Goal: Information Seeking & Learning: Learn about a topic

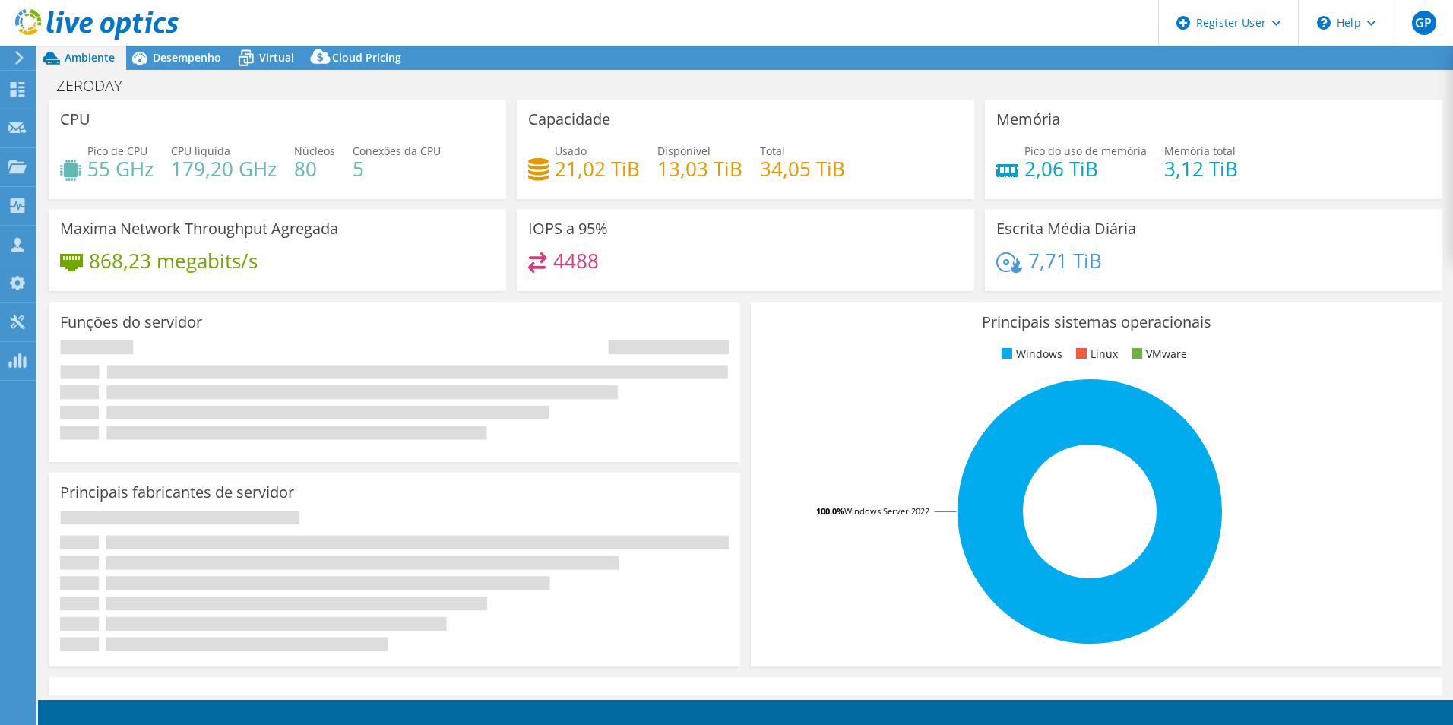
select select "USD"
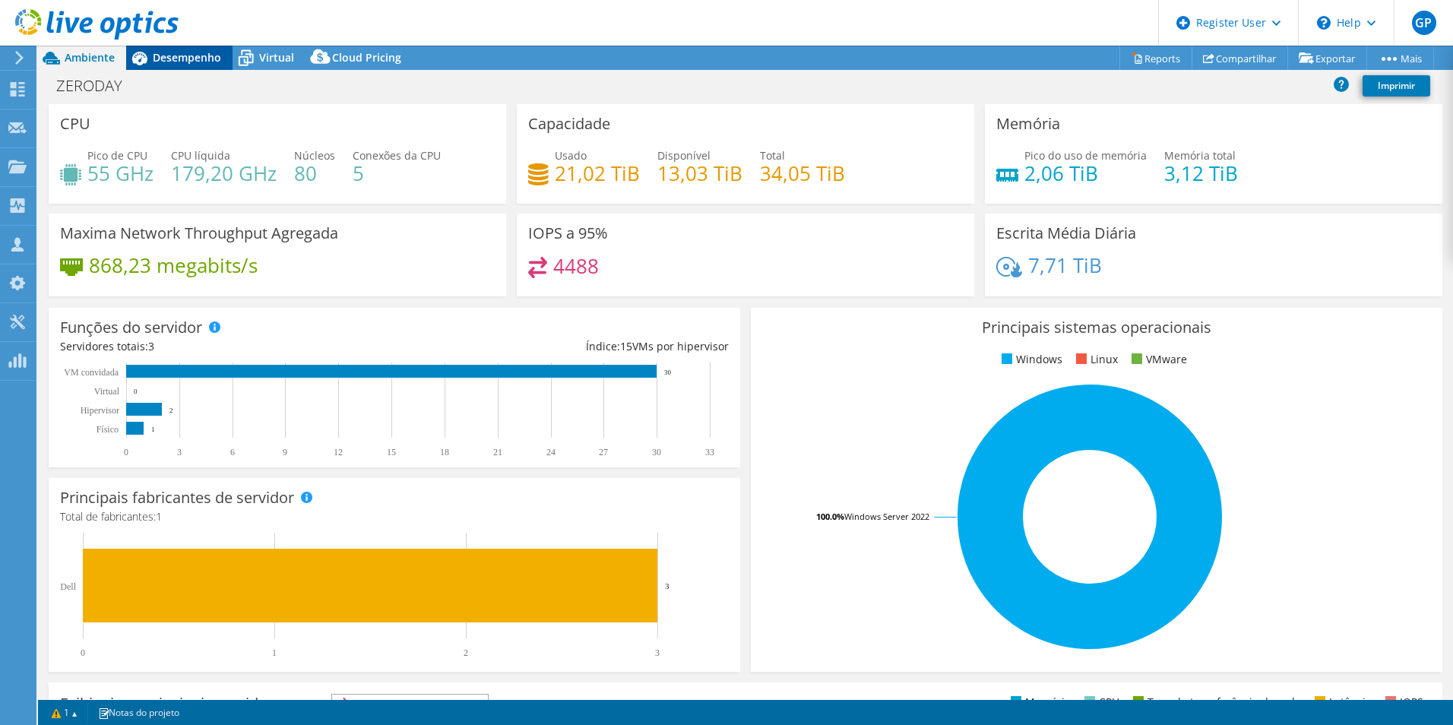
click at [189, 64] on span "Desempenho" at bounding box center [187, 57] width 68 height 14
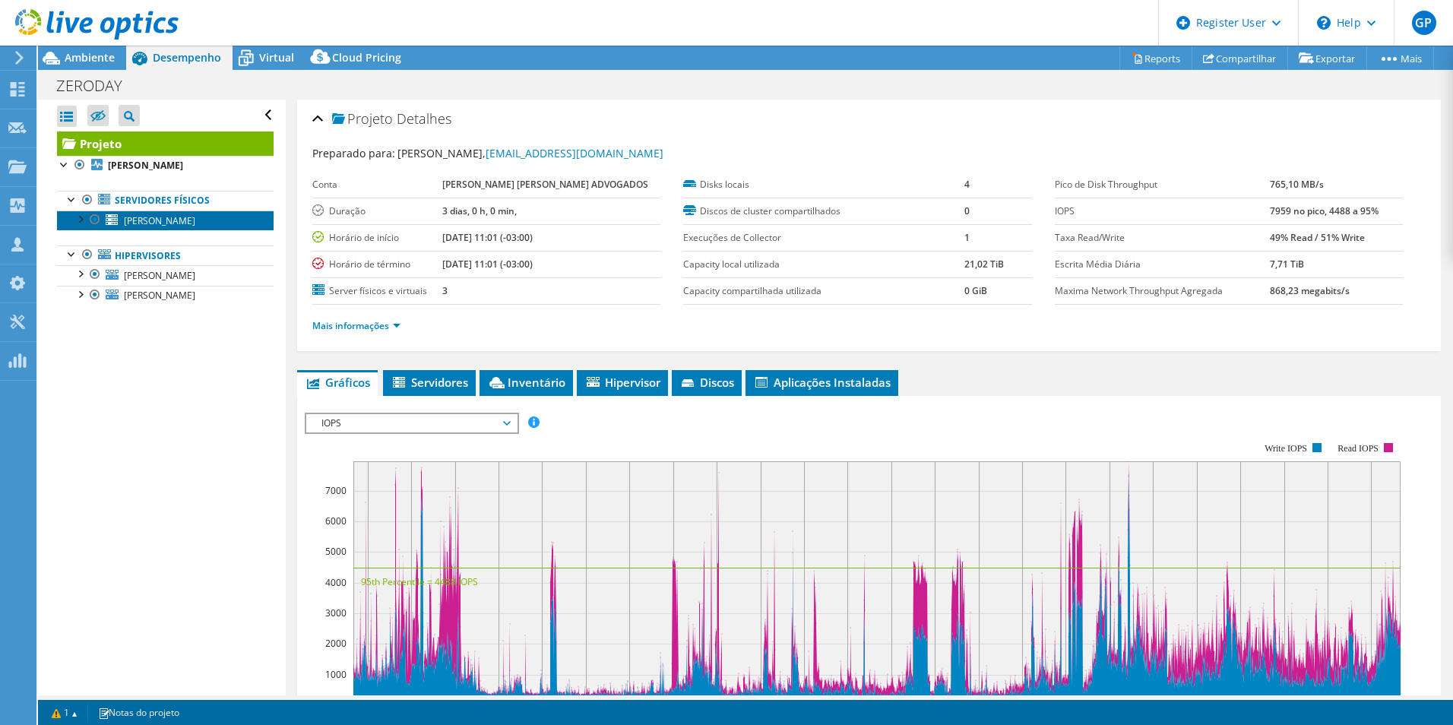
click at [165, 215] on link "[PERSON_NAME]" at bounding box center [165, 221] width 217 height 20
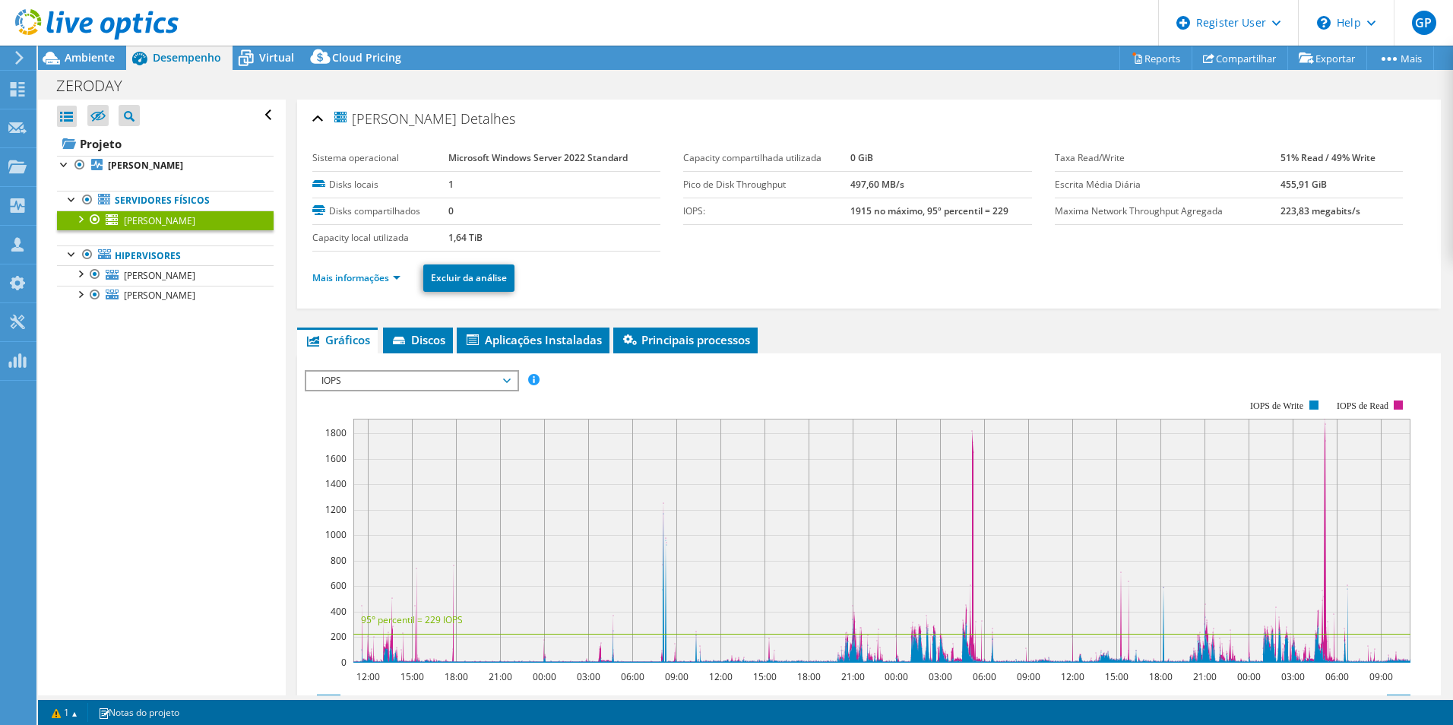
click at [385, 285] on li "Mais informações" at bounding box center [360, 278] width 97 height 17
click at [394, 277] on link "Mais informações" at bounding box center [356, 277] width 88 height 13
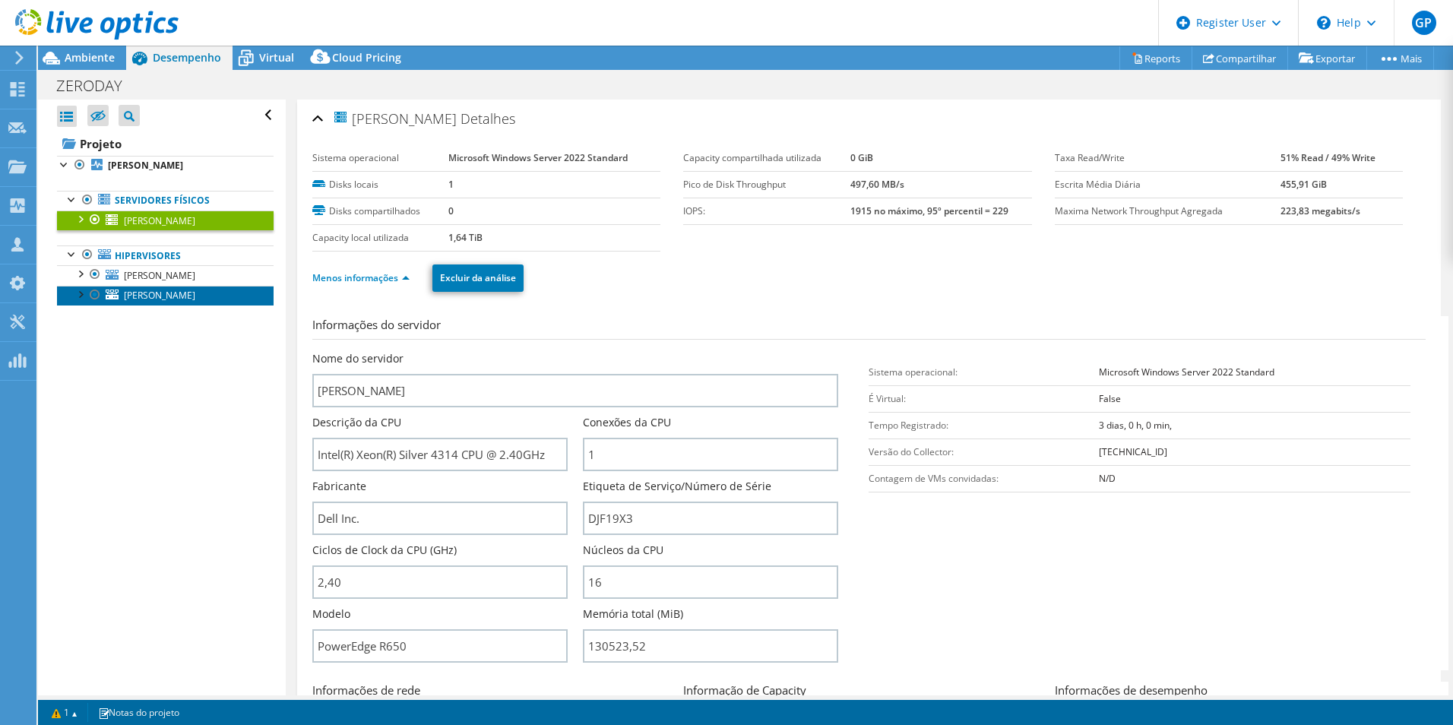
click at [156, 297] on link "[PERSON_NAME]" at bounding box center [165, 296] width 217 height 20
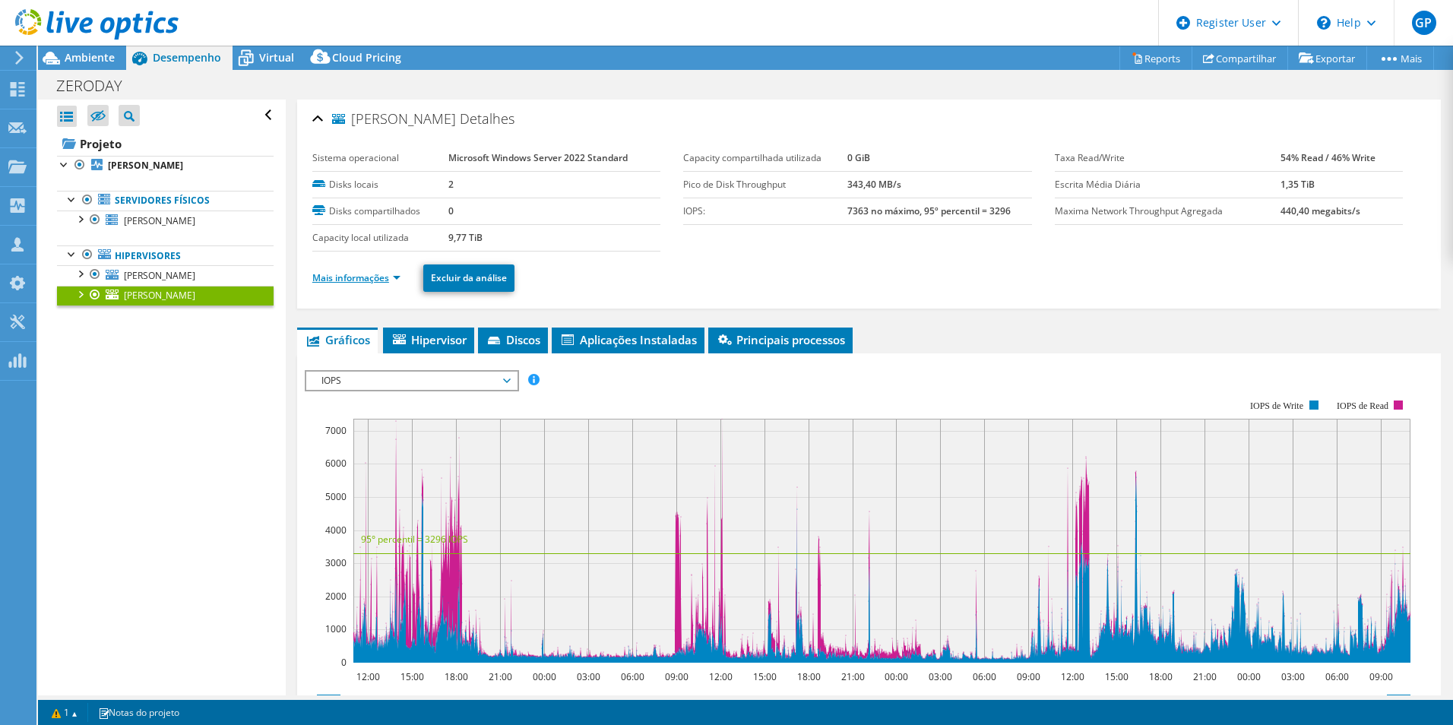
click at [392, 273] on link "Mais informações" at bounding box center [356, 277] width 88 height 13
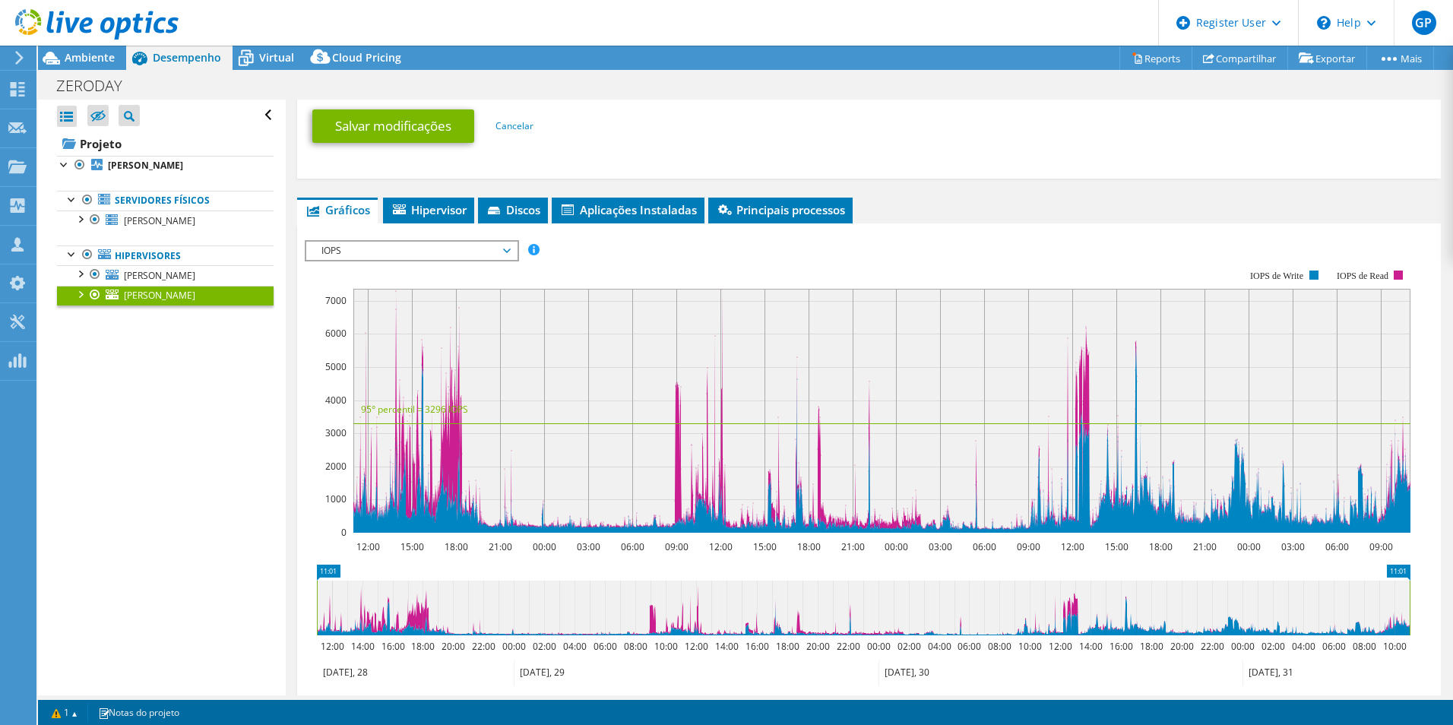
scroll to position [633, 0]
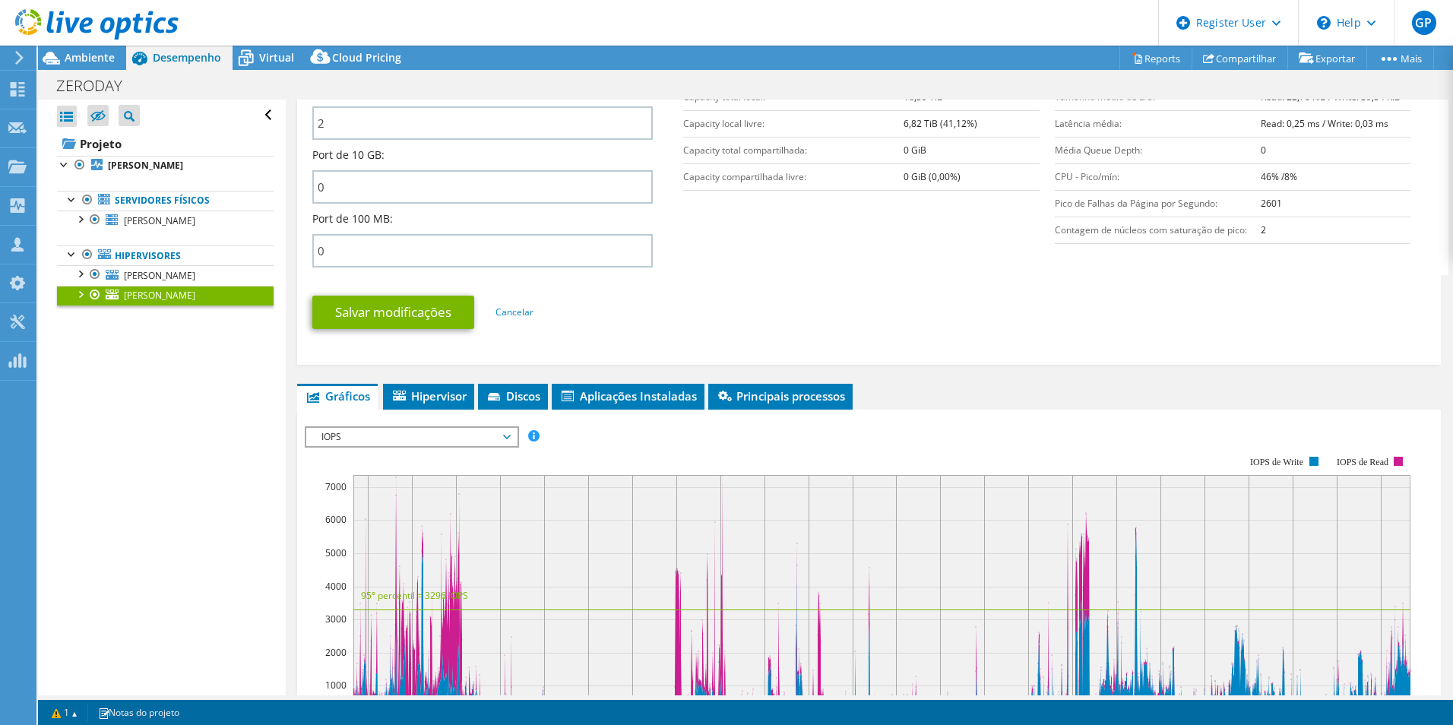
click at [483, 435] on span "IOPS" at bounding box center [411, 437] width 195 height 18
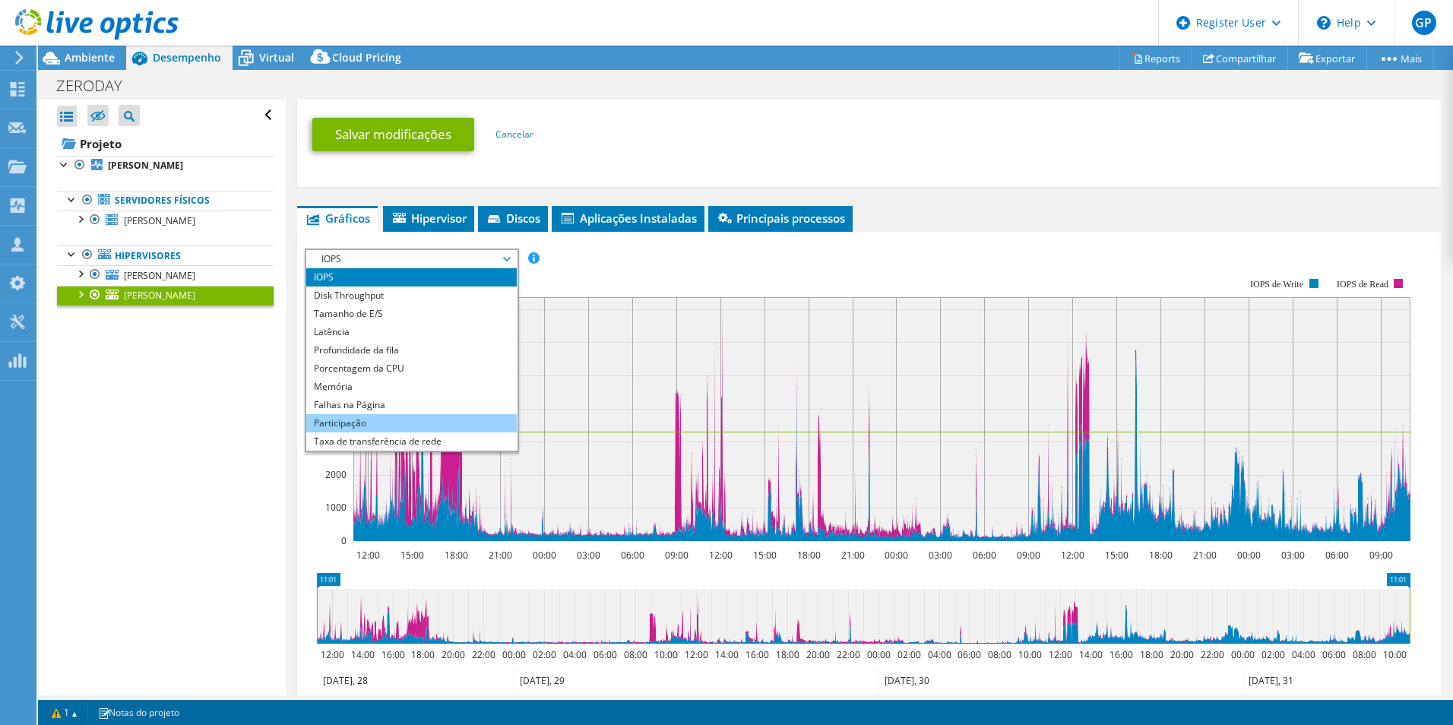
scroll to position [55, 0]
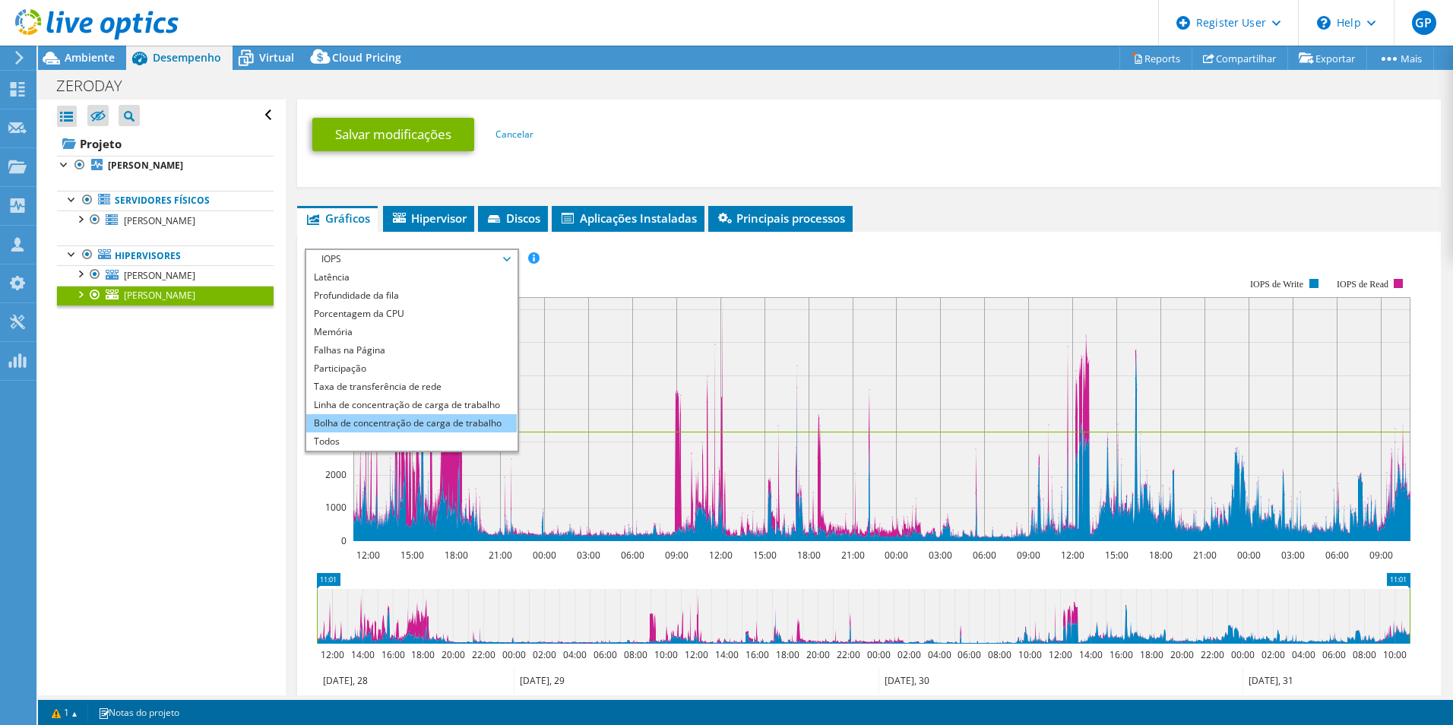
click at [397, 431] on li "Bolha de concentração de carga de trabalho" at bounding box center [411, 423] width 211 height 18
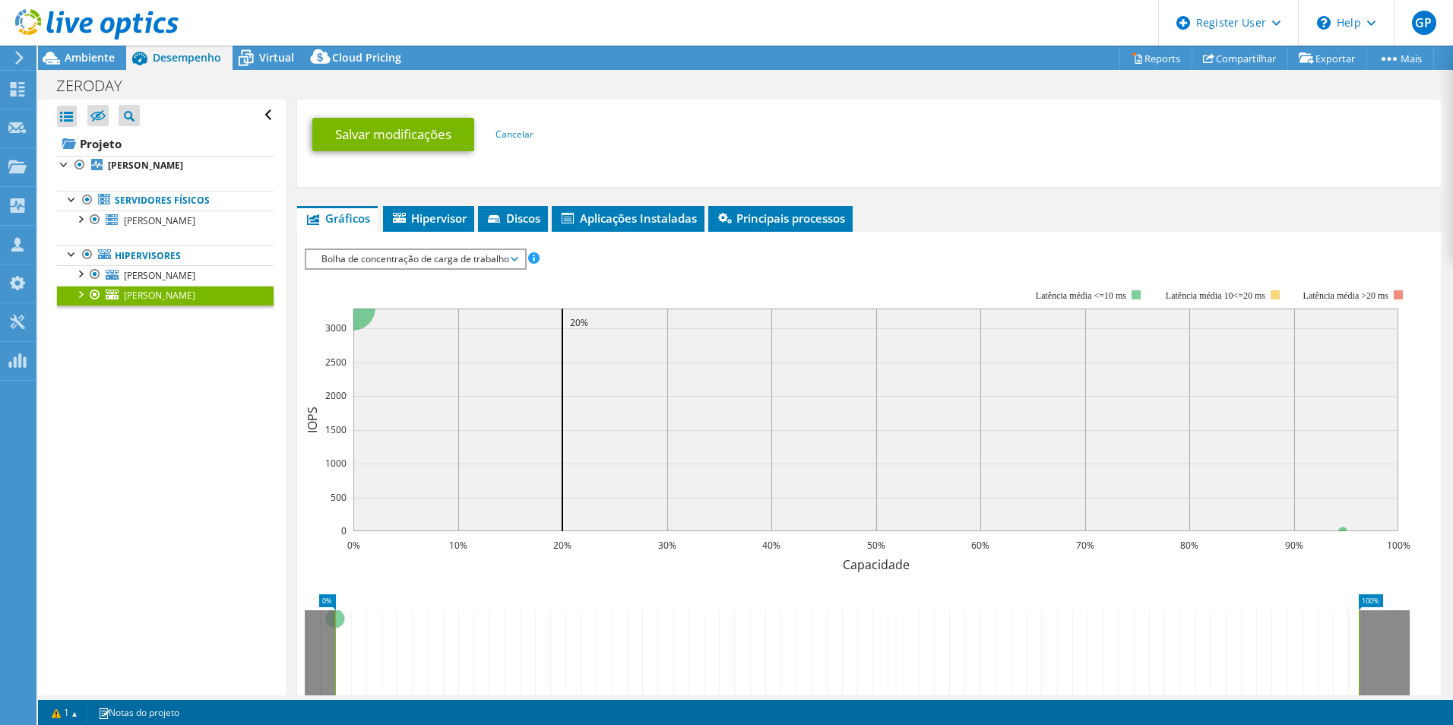
click at [494, 258] on span "Bolha de concentração de carga de trabalho" at bounding box center [415, 259] width 203 height 18
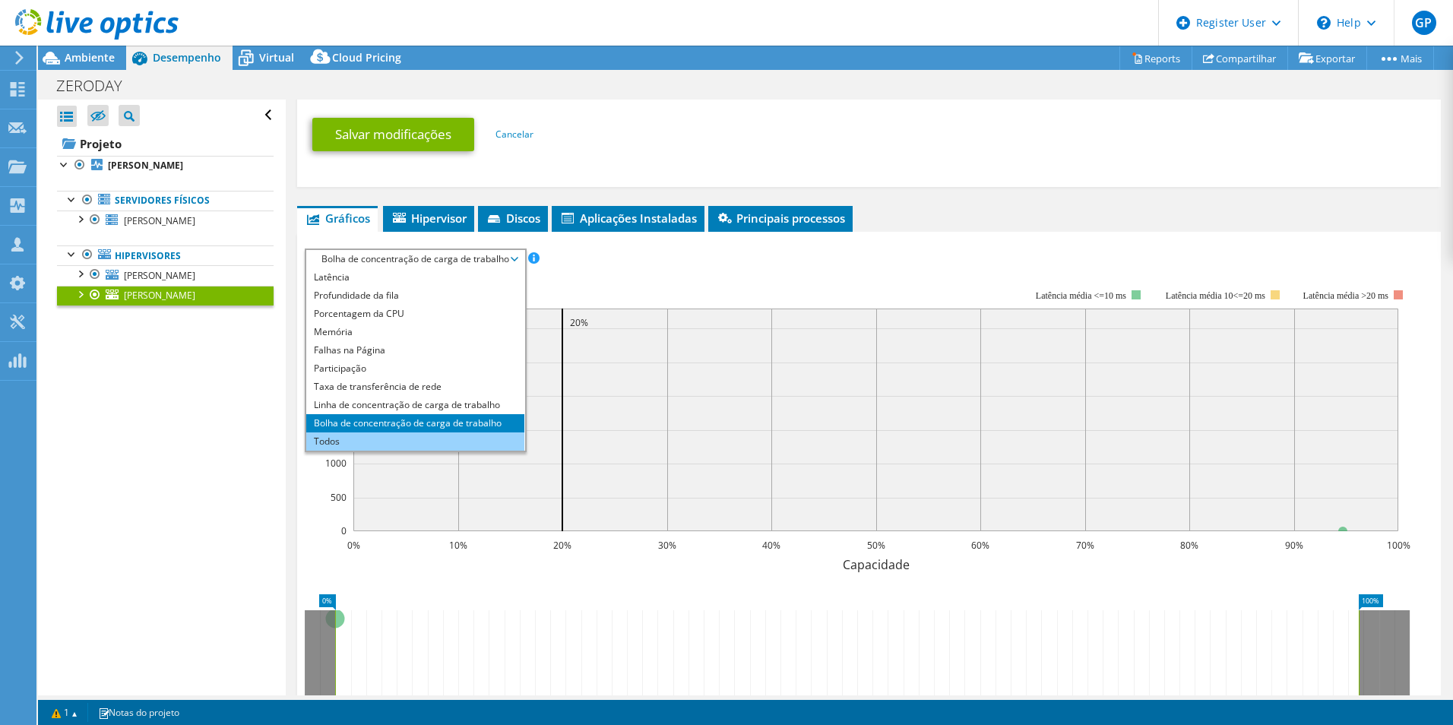
click at [370, 437] on li "Todos" at bounding box center [415, 442] width 218 height 18
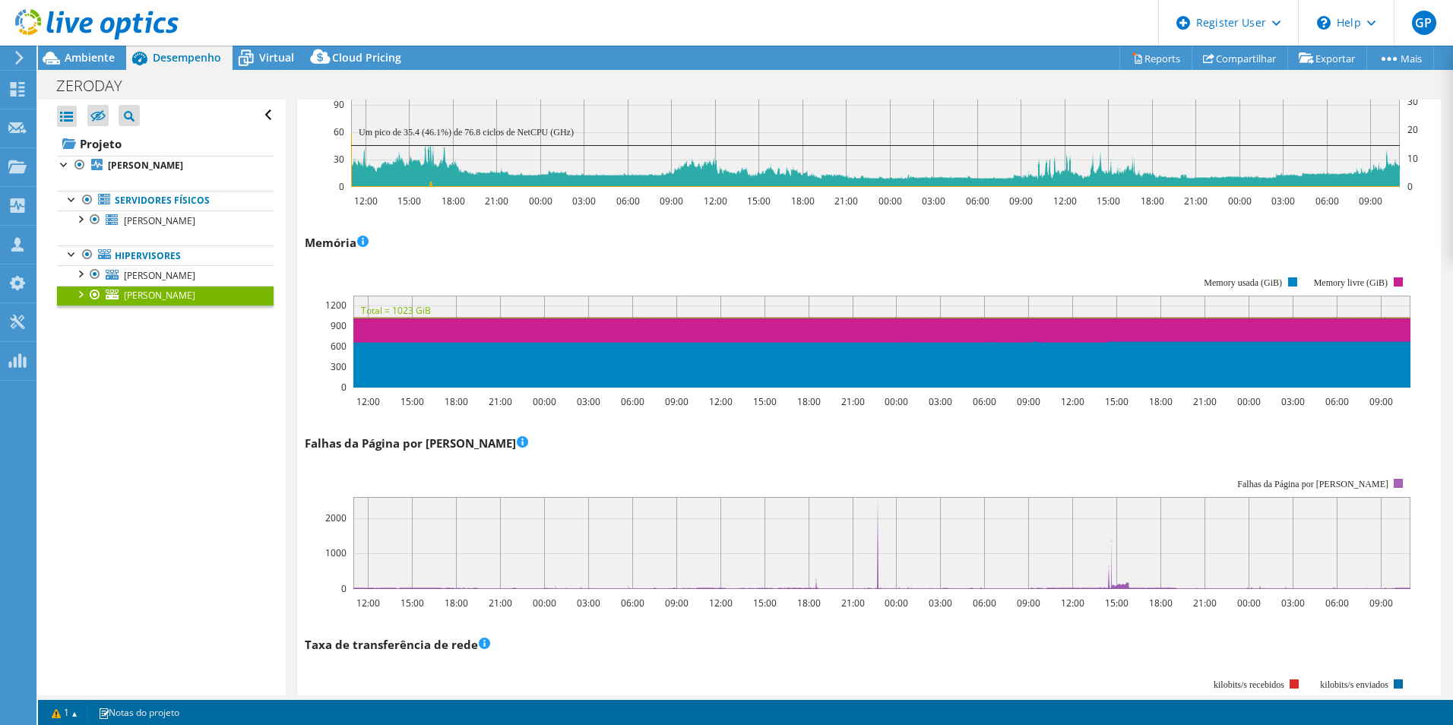
scroll to position [2230, 0]
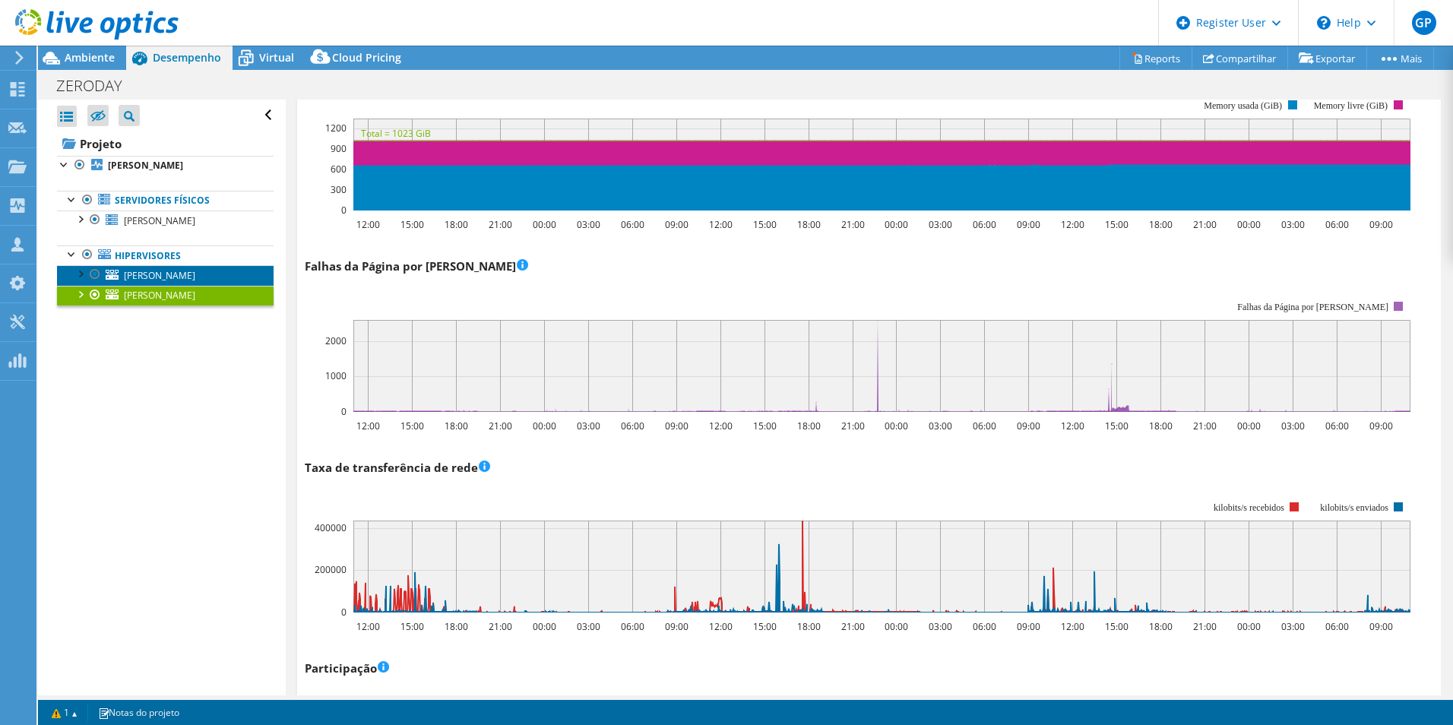
click at [169, 278] on link "[PERSON_NAME]" at bounding box center [165, 275] width 217 height 20
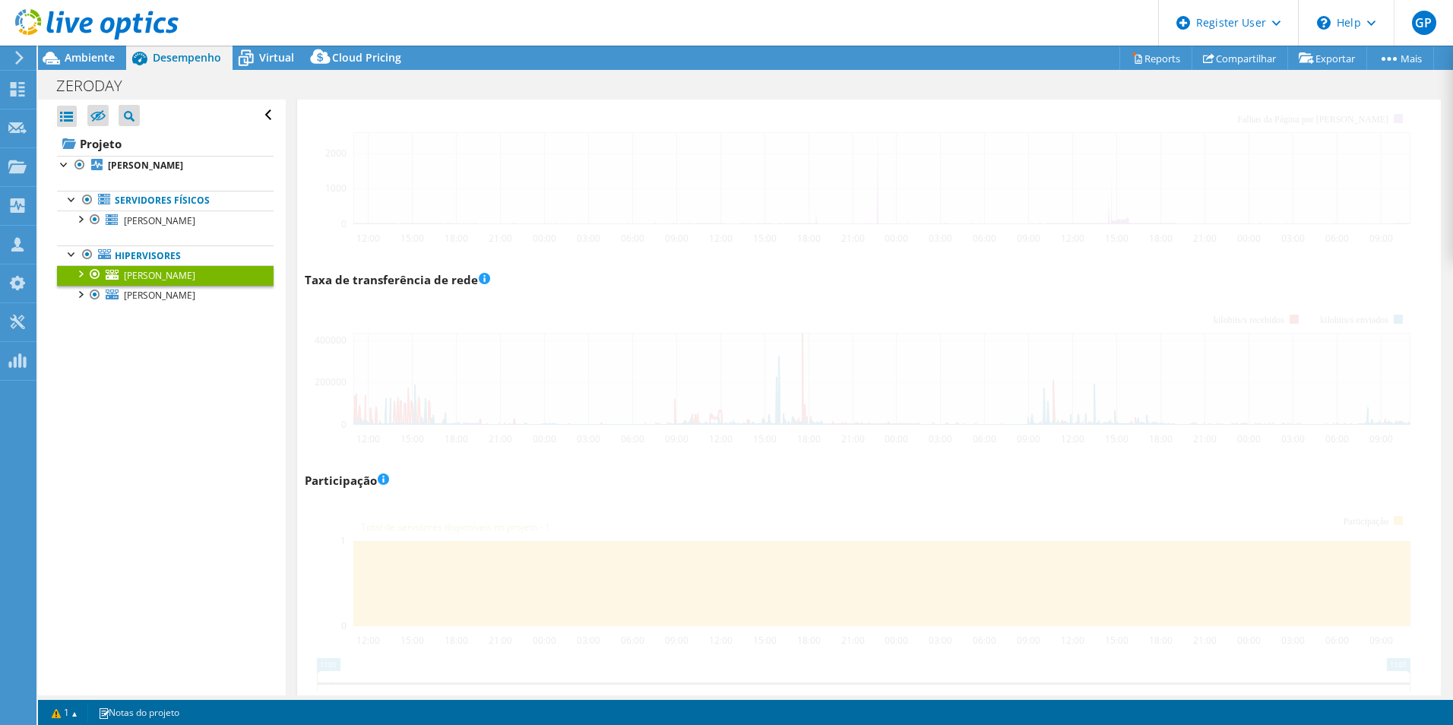
scroll to position [1933, 0]
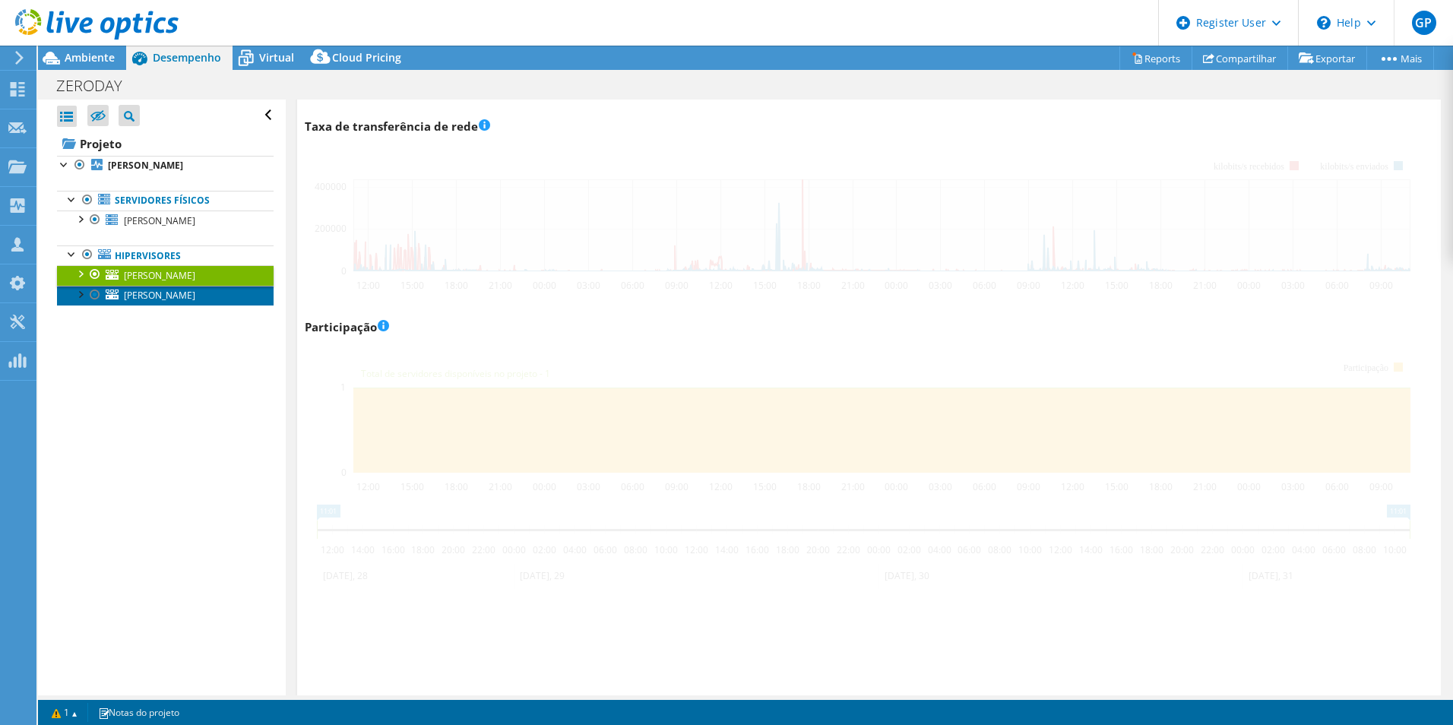
click at [166, 296] on link "[PERSON_NAME]" at bounding box center [165, 296] width 217 height 20
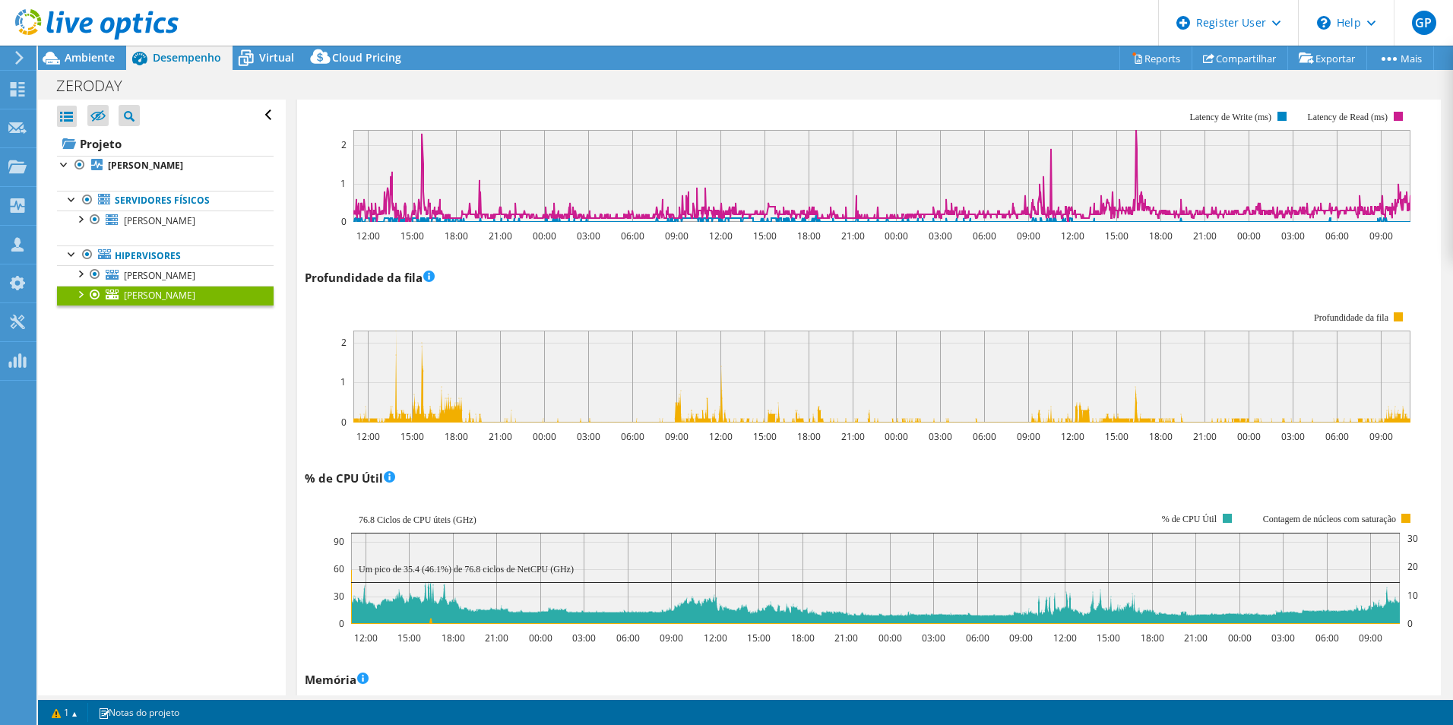
scroll to position [1281, 0]
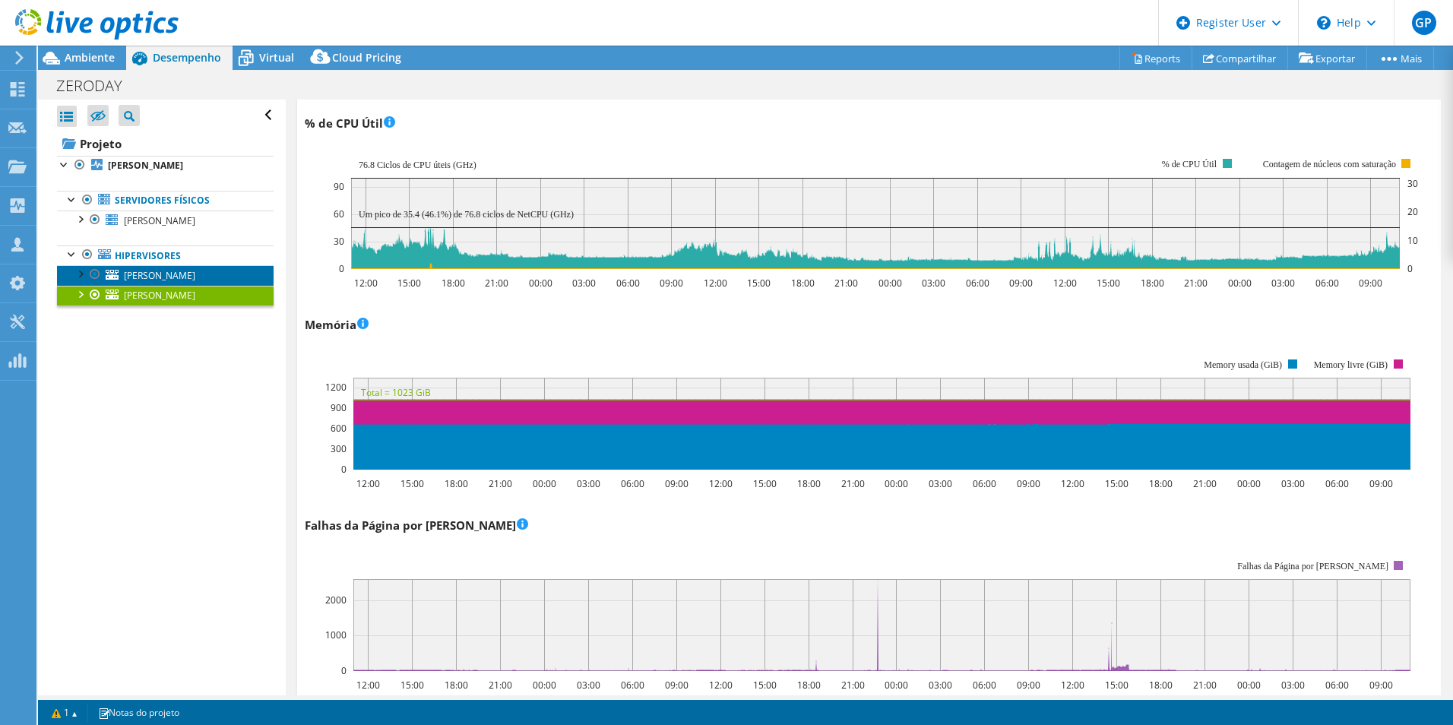
click at [164, 277] on link "[PERSON_NAME]" at bounding box center [165, 275] width 217 height 20
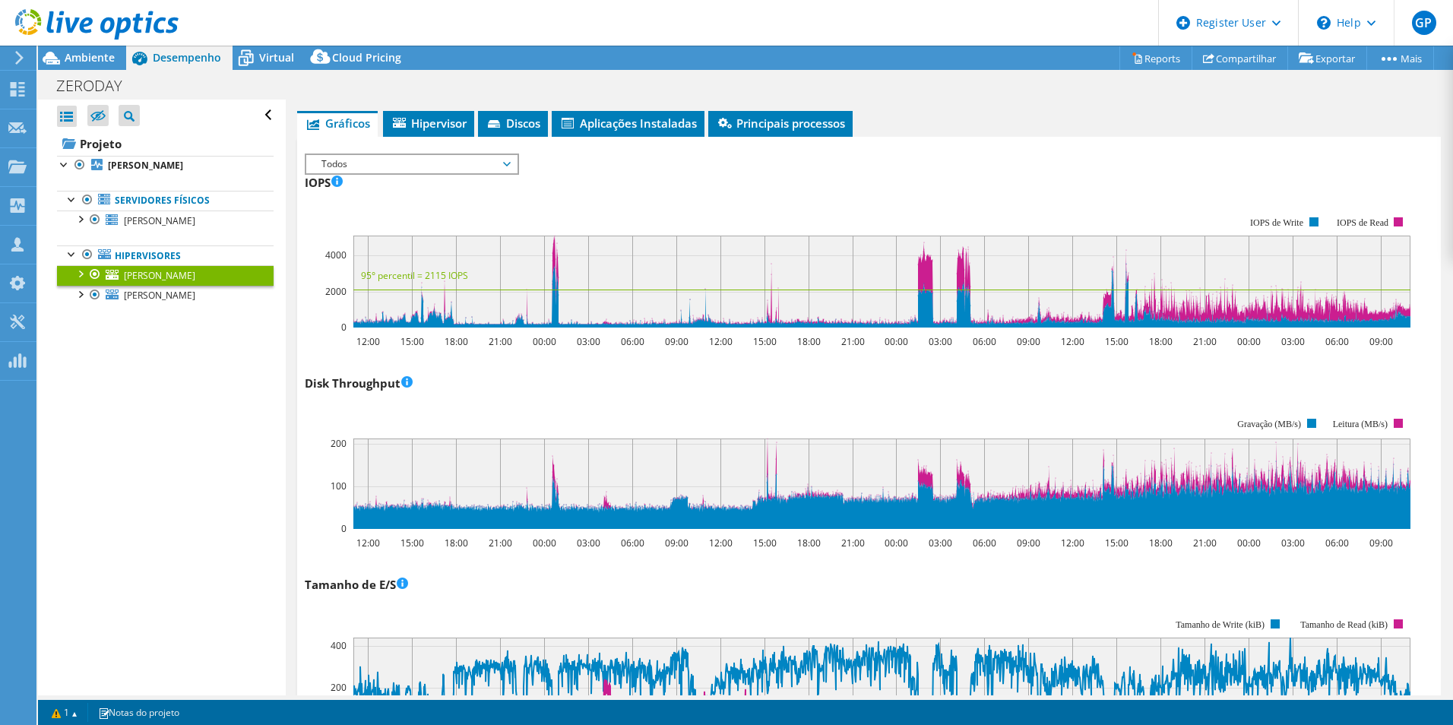
scroll to position [0, 0]
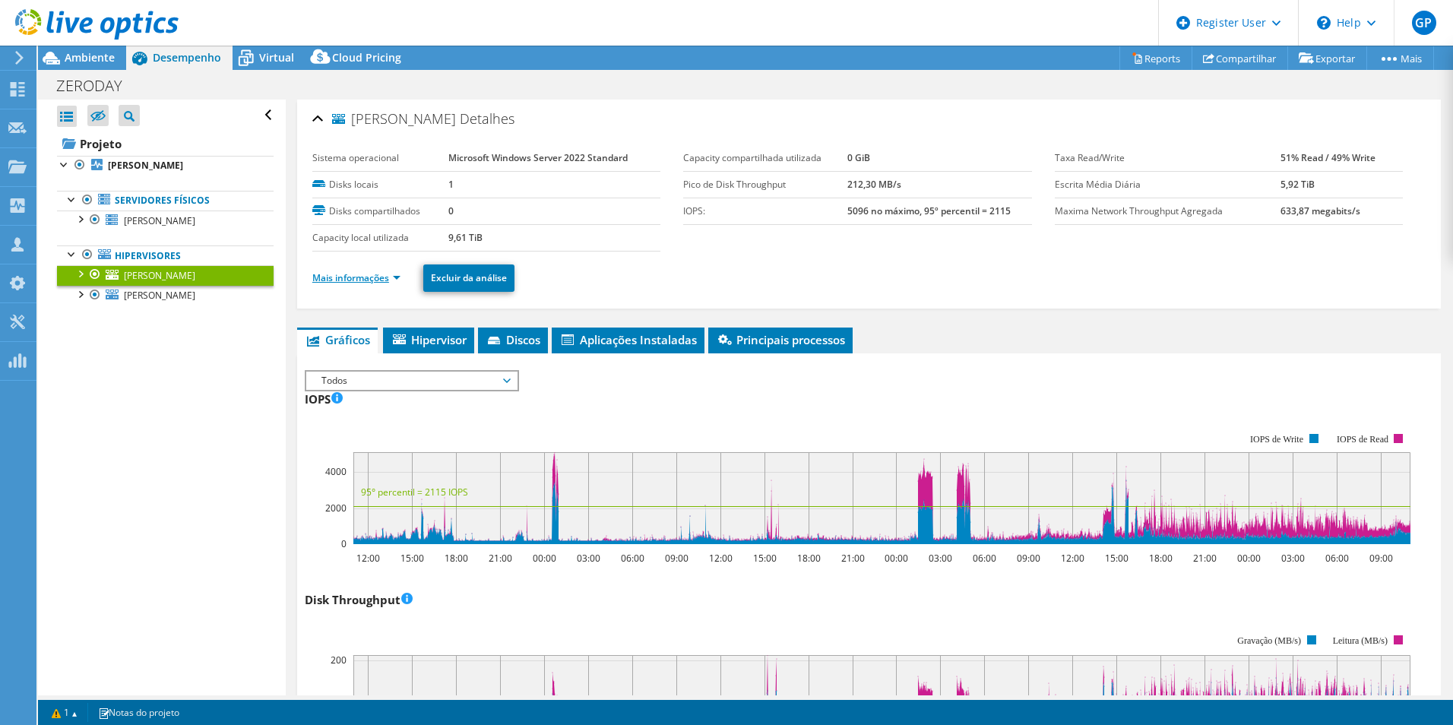
click at [397, 280] on link "Mais informações" at bounding box center [356, 277] width 88 height 13
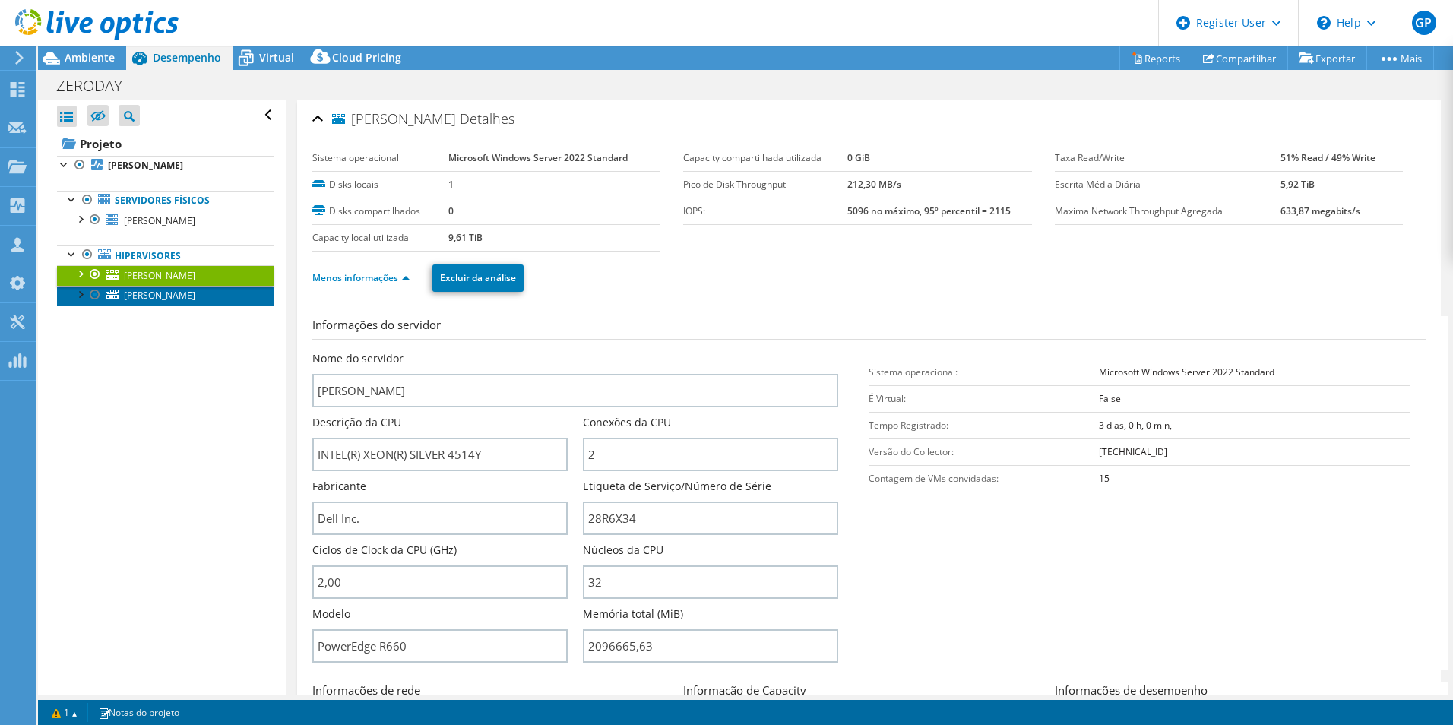
click at [157, 293] on link "[PERSON_NAME]" at bounding box center [165, 296] width 217 height 20
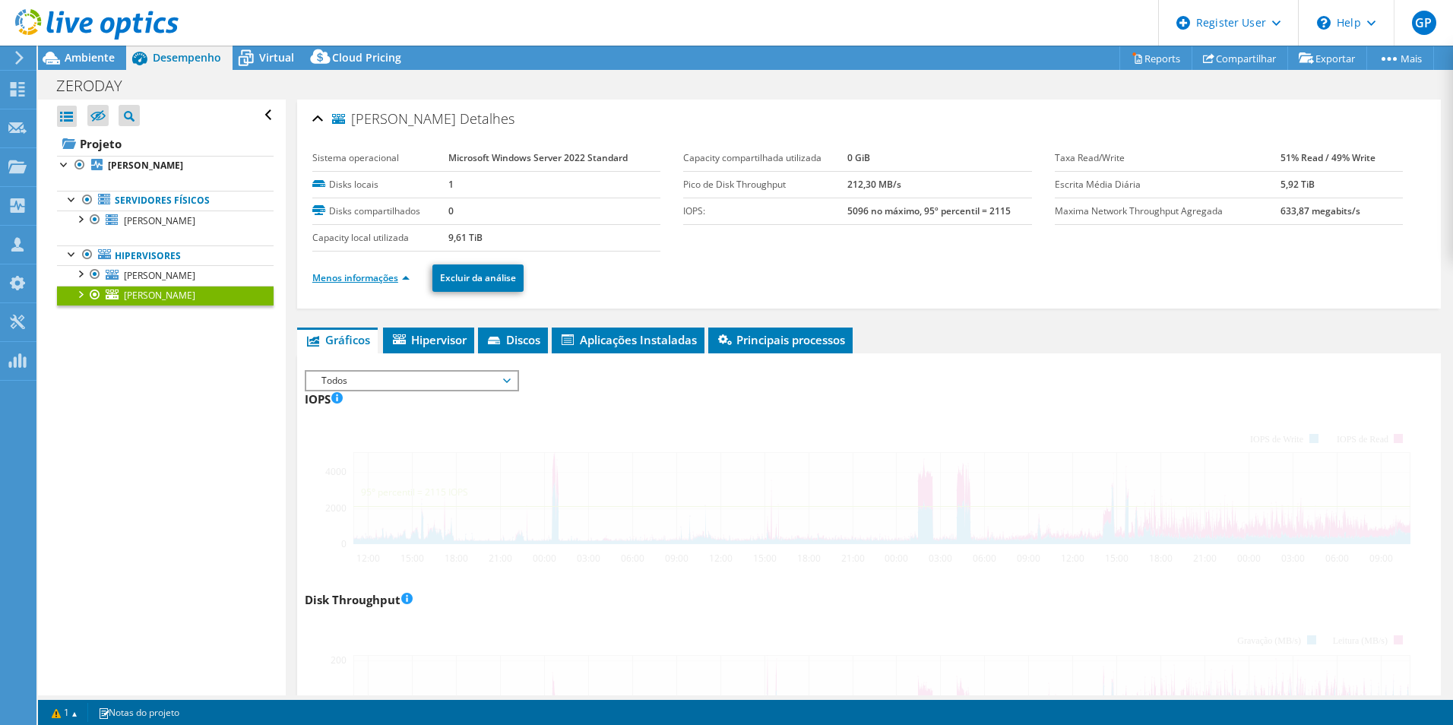
click at [404, 278] on link "Menos informações" at bounding box center [360, 277] width 97 height 13
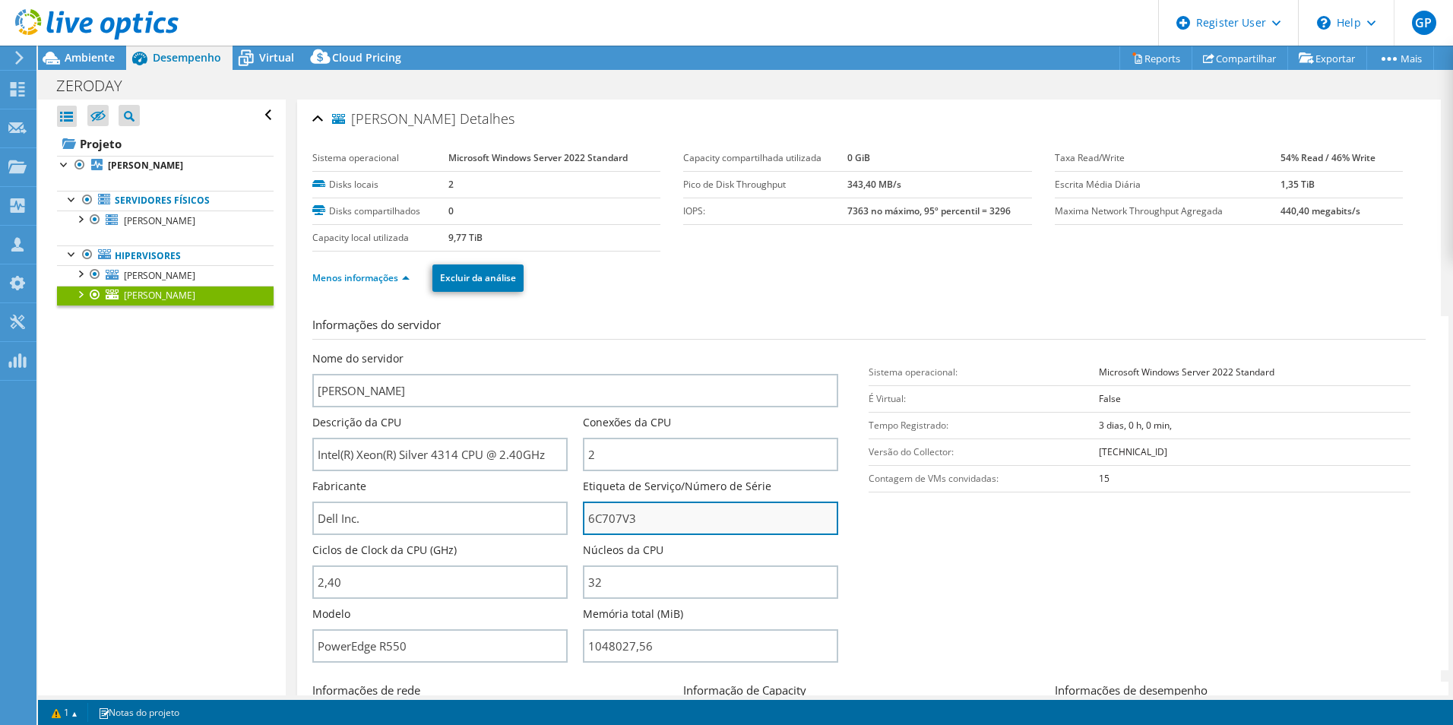
drag, startPoint x: 595, startPoint y: 518, endPoint x: 584, endPoint y: 518, distance: 11.4
click at [584, 518] on input "6C707V3" at bounding box center [710, 518] width 255 height 33
click at [81, 57] on span "Ambiente" at bounding box center [90, 57] width 50 height 14
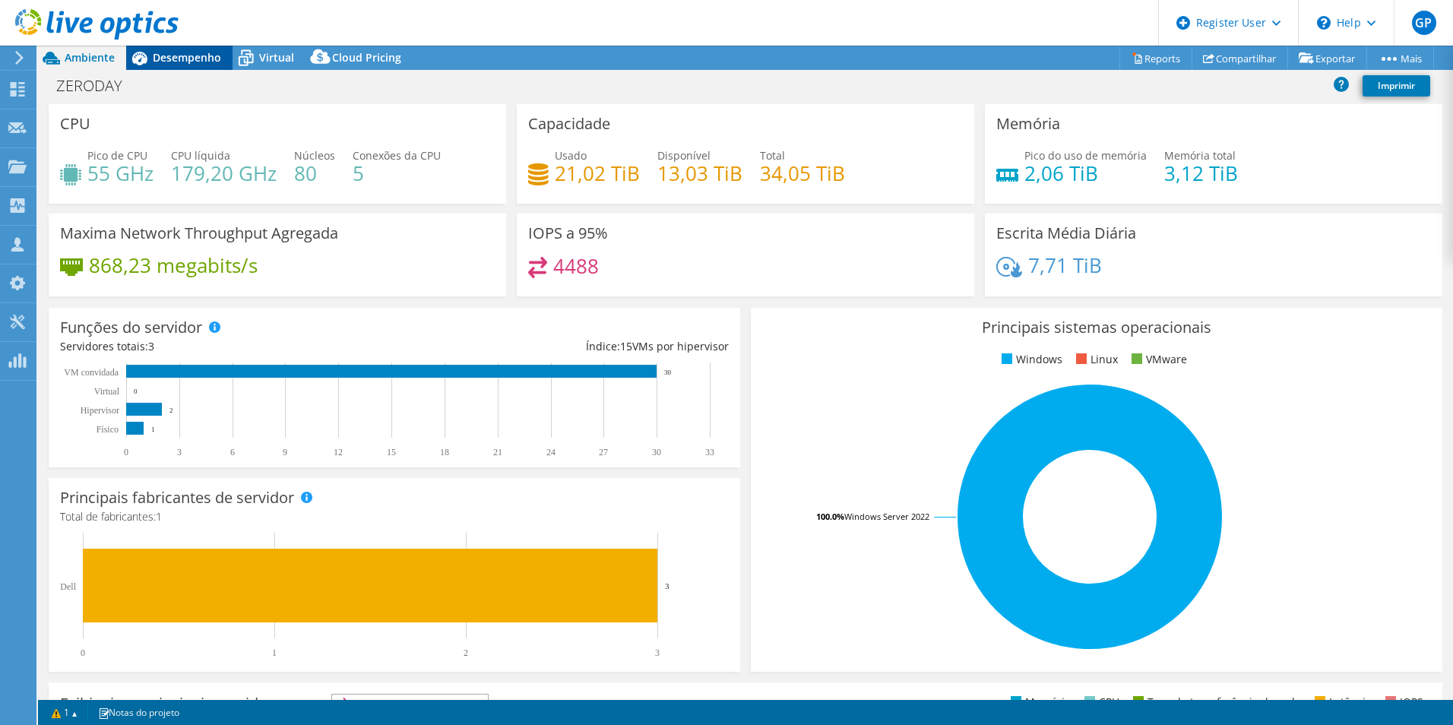
click at [197, 59] on span "Desempenho" at bounding box center [187, 57] width 68 height 14
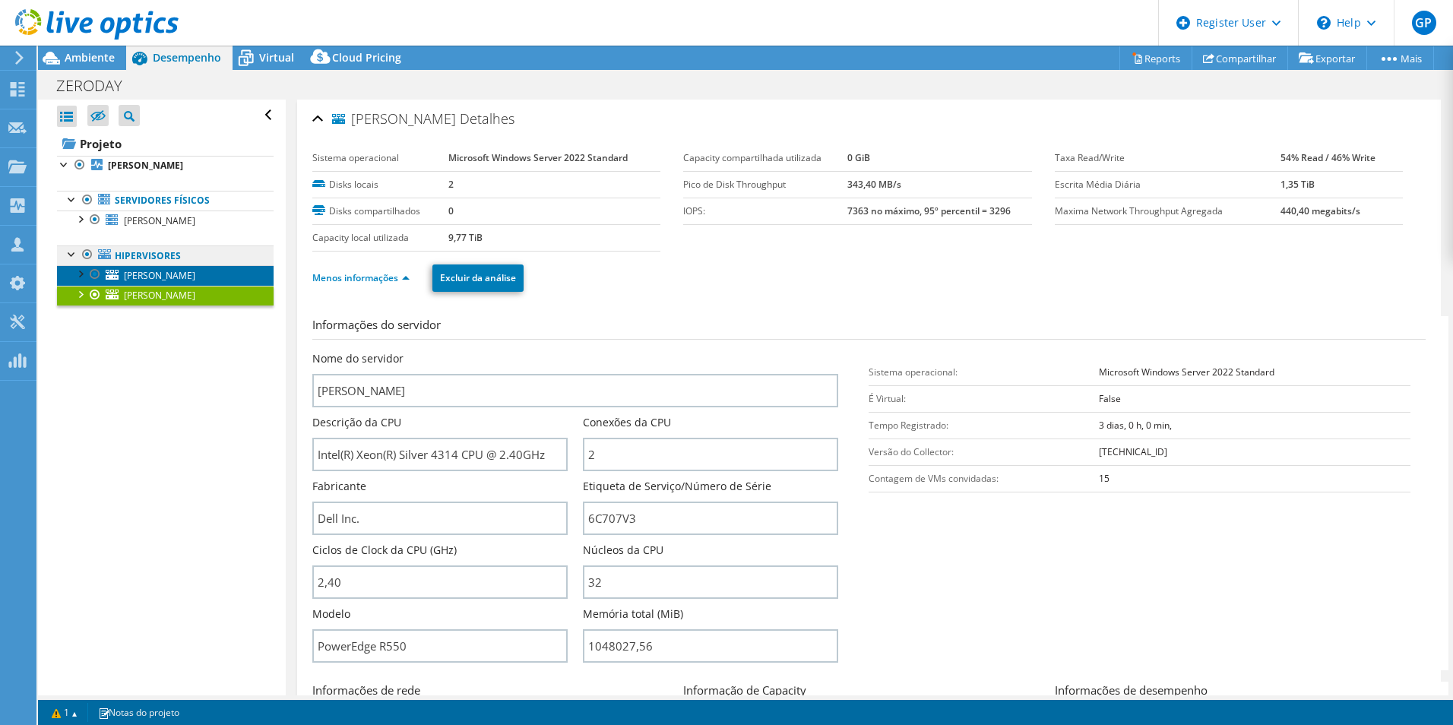
drag, startPoint x: 181, startPoint y: 279, endPoint x: 183, endPoint y: 259, distance: 19.9
click at [181, 279] on link "[PERSON_NAME]" at bounding box center [165, 275] width 217 height 20
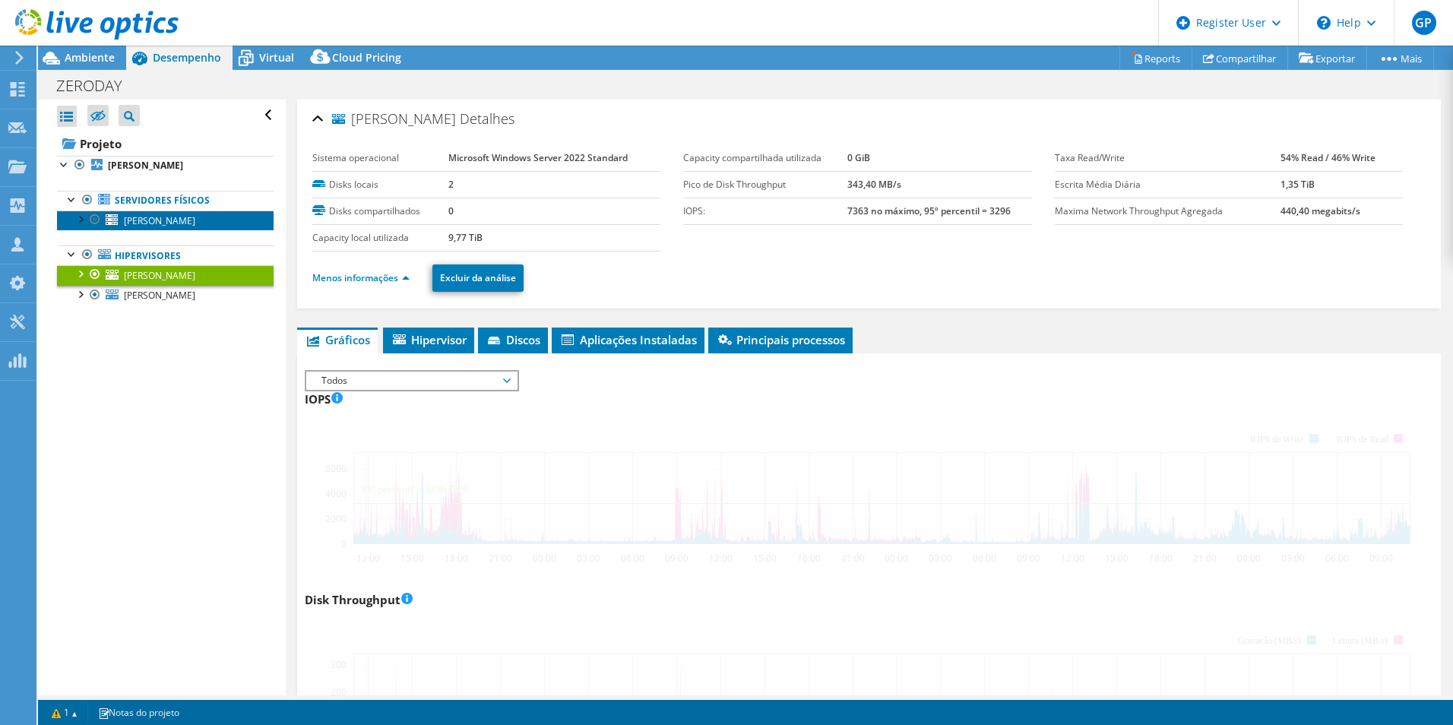
click at [170, 223] on link "[PERSON_NAME]" at bounding box center [165, 221] width 217 height 20
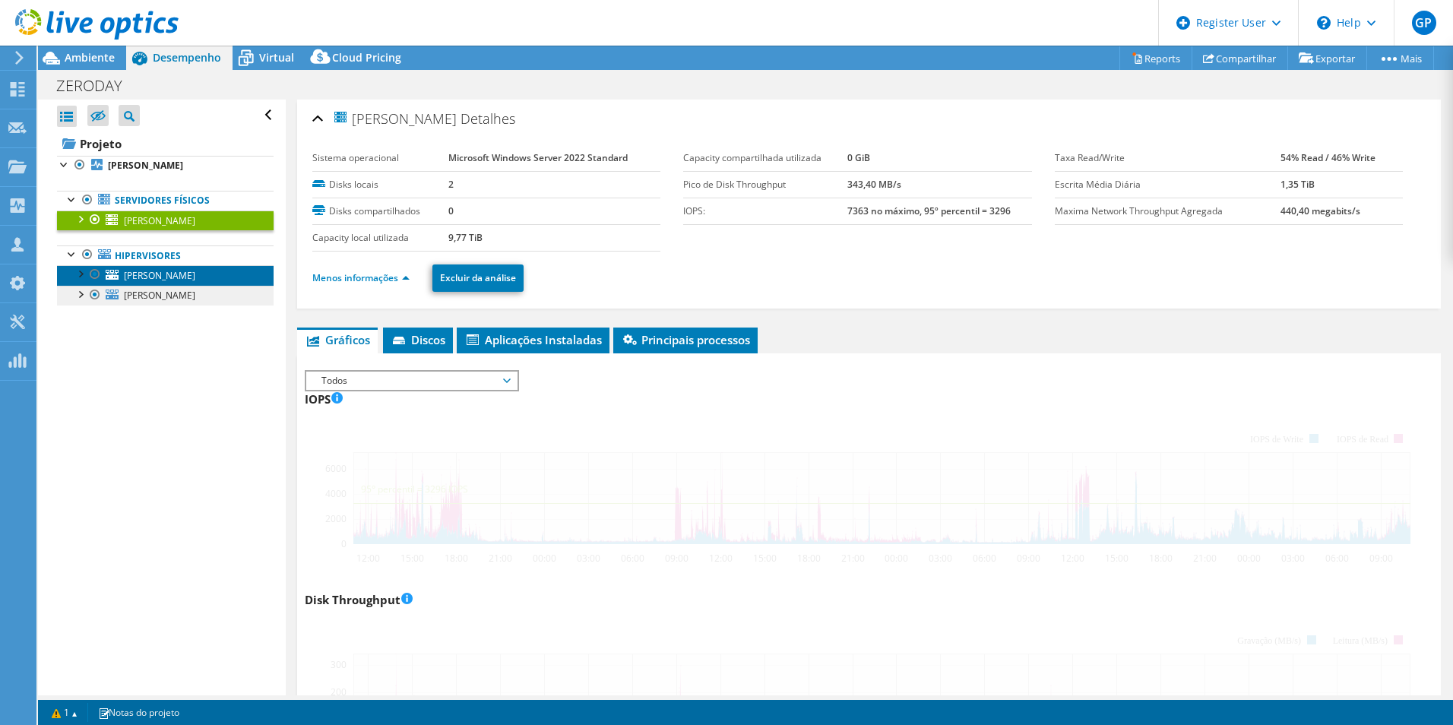
click at [154, 274] on span "[PERSON_NAME]" at bounding box center [159, 275] width 71 height 13
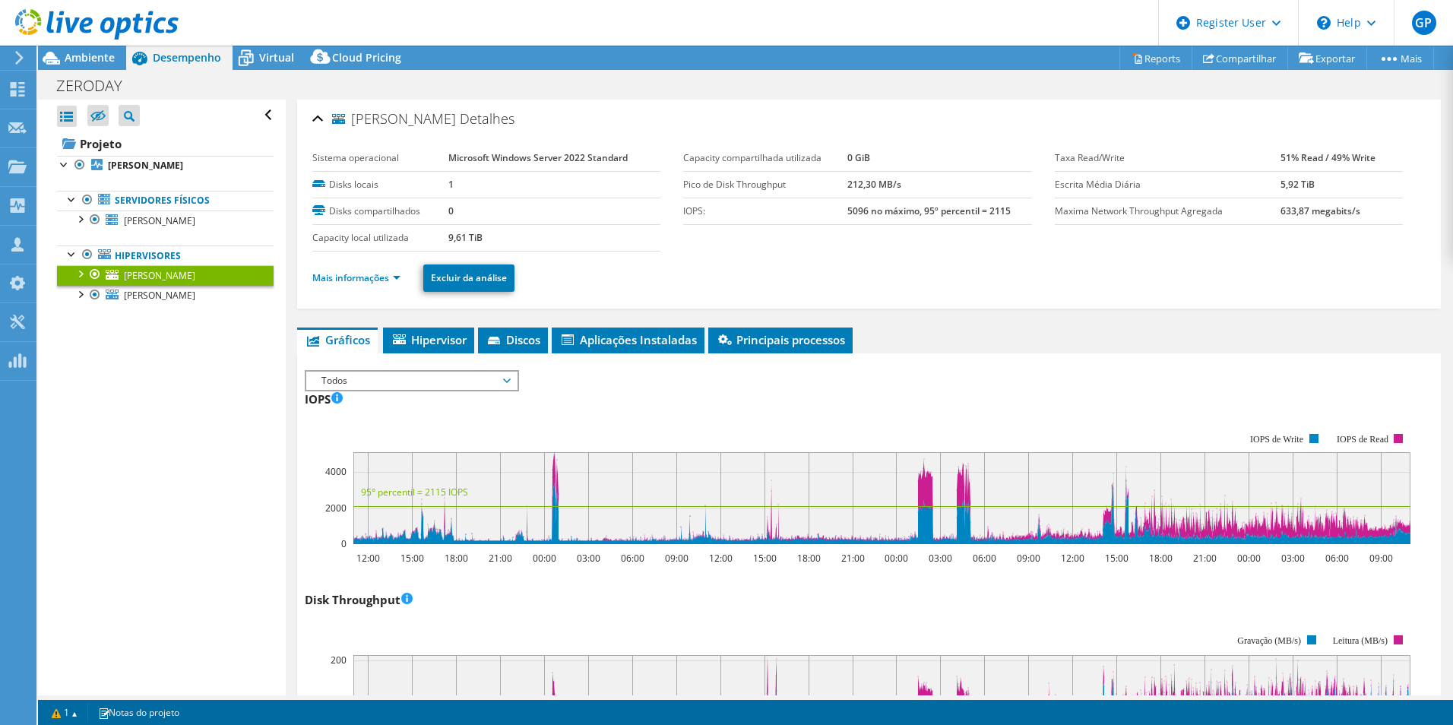
select select "USD"
